Goal: Task Accomplishment & Management: Complete application form

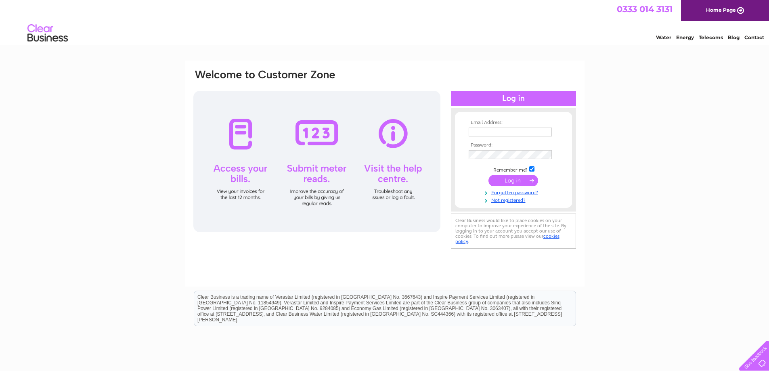
type input "Accounts@sbhospice.org.uk"
click at [515, 181] on input "submit" at bounding box center [513, 180] width 50 height 11
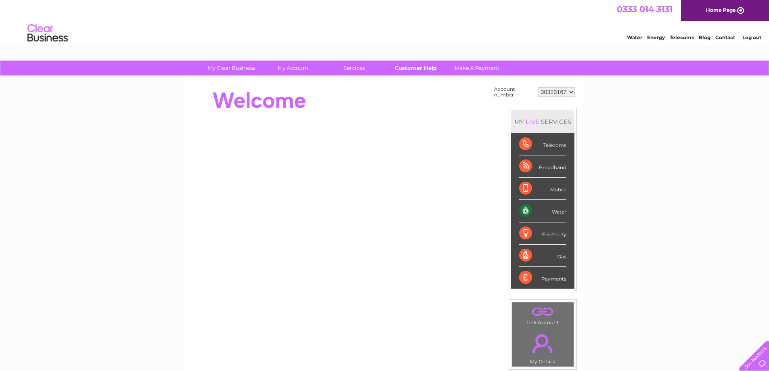
click at [410, 70] on link "Customer Help" at bounding box center [415, 68] width 67 height 15
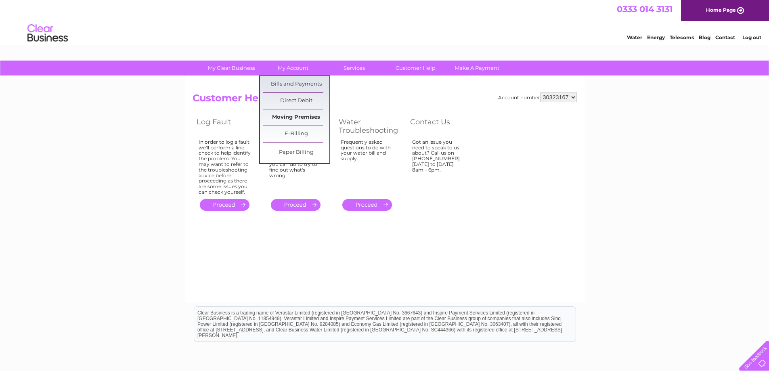
click at [307, 113] on link "Moving Premises" at bounding box center [296, 117] width 67 height 16
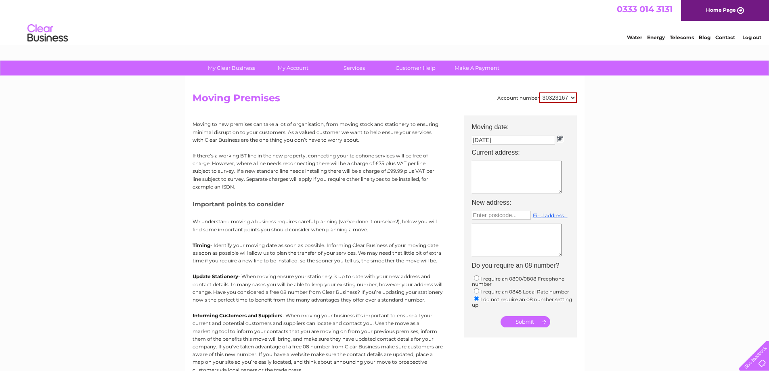
click at [561, 138] on img at bounding box center [560, 139] width 6 height 6
click at [554, 173] on table "Su Mo Tu We Th Fr Sa 1 2 3 4 5 6 7 8 9 10 11 12 13 14 15 16 17 18 19 20 21 22 2…" at bounding box center [517, 186] width 88 height 56
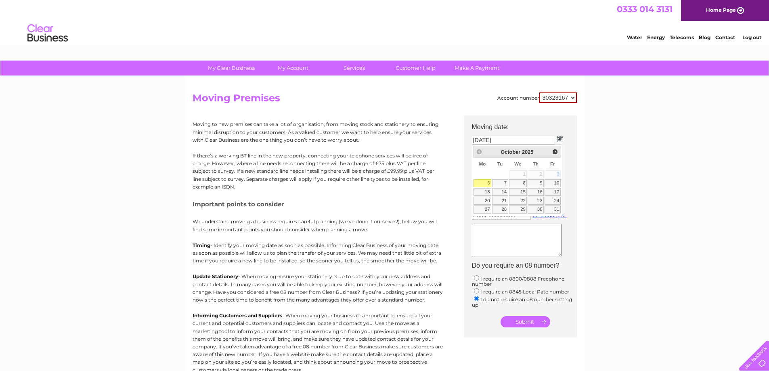
click at [554, 173] on table "Su Mo Tu We Th Fr Sa 1 2 3 4 5 6 7 8 9 10 11 12 13 14 15 16 17 18 19 20 21 22 2…" at bounding box center [517, 186] width 88 height 56
click at [477, 152] on div "Prev Next October 2025" at bounding box center [517, 152] width 88 height 12
click at [556, 173] on table "Su Mo Tu We Th Fr Sa 1 2 3 4 5 6 7 8 9 10 11 12 13 14 15 16 17 18 19 20 21 22 2…" at bounding box center [517, 186] width 88 height 56
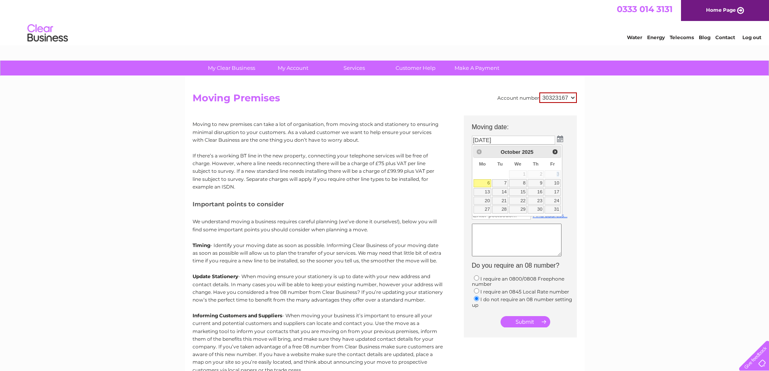
click at [556, 173] on table "Su Mo Tu We Th Fr Sa 1 2 3 4 5 6 7 8 9 10 11 12 13 14 15 16 17 18 19 20 21 22 2…" at bounding box center [517, 186] width 88 height 56
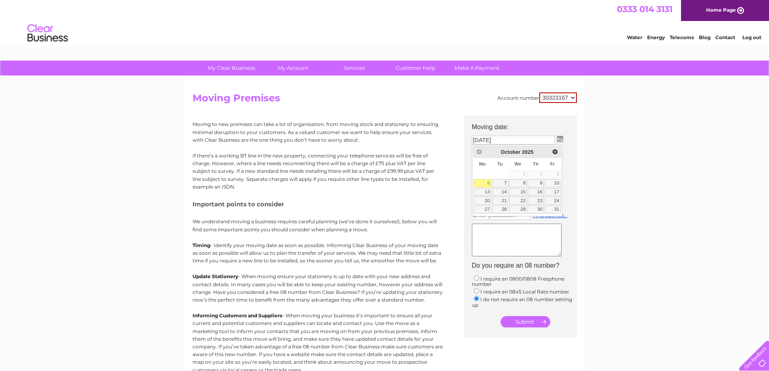
click at [477, 151] on div "Prev Next October 2025" at bounding box center [517, 152] width 88 height 12
click at [478, 151] on div "Prev Next October 2025" at bounding box center [517, 152] width 88 height 12
click at [577, 180] on td at bounding box center [524, 178] width 113 height 38
click at [559, 140] on img at bounding box center [560, 139] width 6 height 6
click at [552, 173] on table "Su Mo Tu We Th Fr Sa 1 2 3 4 5 6 7 8 9 10 11 12 13 14 15 16 17 18 19 20 21 22 2…" at bounding box center [517, 186] width 88 height 56
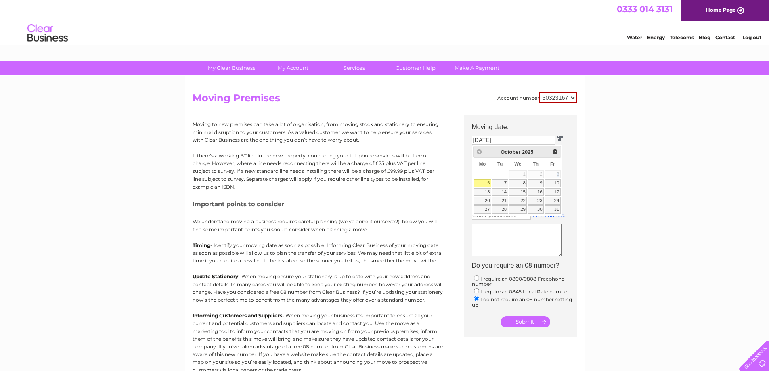
click at [552, 173] on table "Su Mo Tu We Th Fr Sa 1 2 3 4 5 6 7 8 9 10 11 12 13 14 15 16 17 18 19 20 21 22 2…" at bounding box center [517, 186] width 88 height 56
click at [628, 179] on div "My Clear Business Login Details My Details My Preferences Link Account My Accou…" at bounding box center [384, 297] width 769 height 473
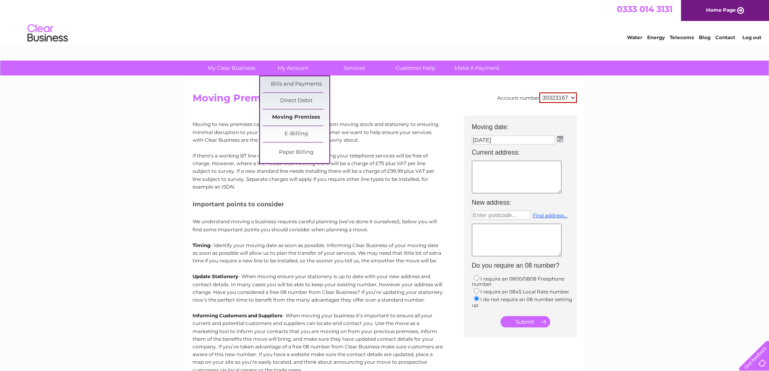
click at [291, 112] on link "Moving Premises" at bounding box center [296, 117] width 67 height 16
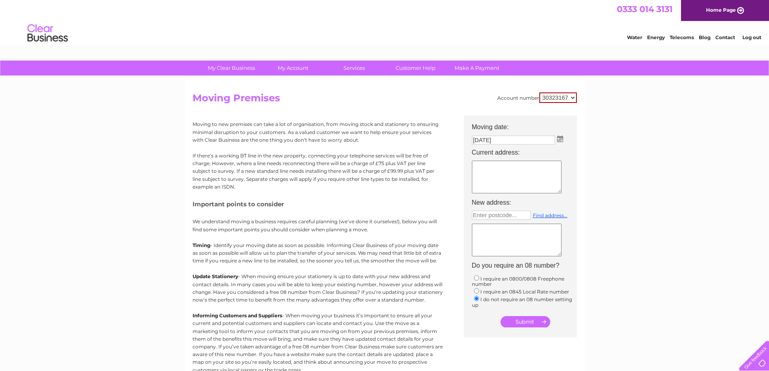
click at [559, 138] on img at bounding box center [560, 139] width 6 height 6
click at [555, 174] on table "Su Mo Tu We Th Fr Sa 1 2 3 4 5 6 7 8 9 10 11 12 13 14 15 16 17 18 19 20 21 22 2…" at bounding box center [517, 186] width 88 height 56
click at [723, 37] on link "Contact" at bounding box center [725, 37] width 20 height 6
